Goal: Book appointment/travel/reservation

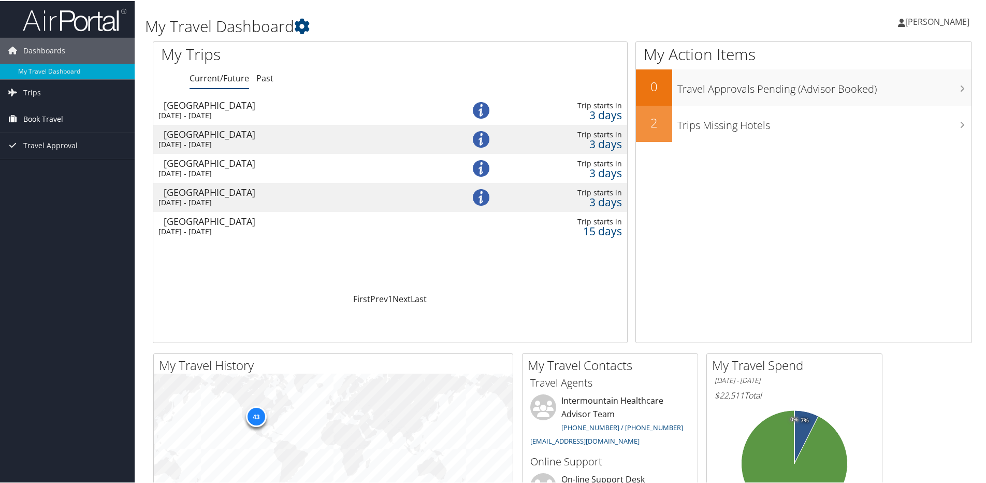
click at [68, 121] on link "Book Travel" at bounding box center [67, 118] width 135 height 26
click at [56, 171] on link "Book/Manage Online Trips" at bounding box center [67, 170] width 135 height 16
